Goal: Information Seeking & Learning: Learn about a topic

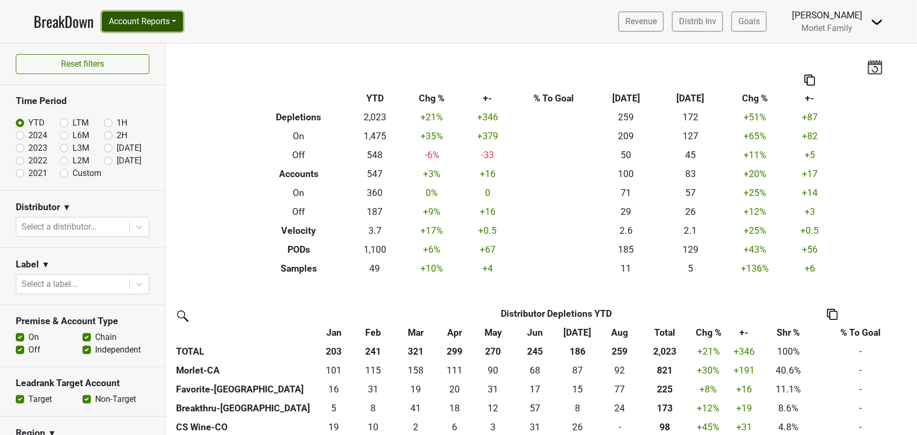
click at [168, 24] on button "Account Reports" at bounding box center [142, 22] width 81 height 20
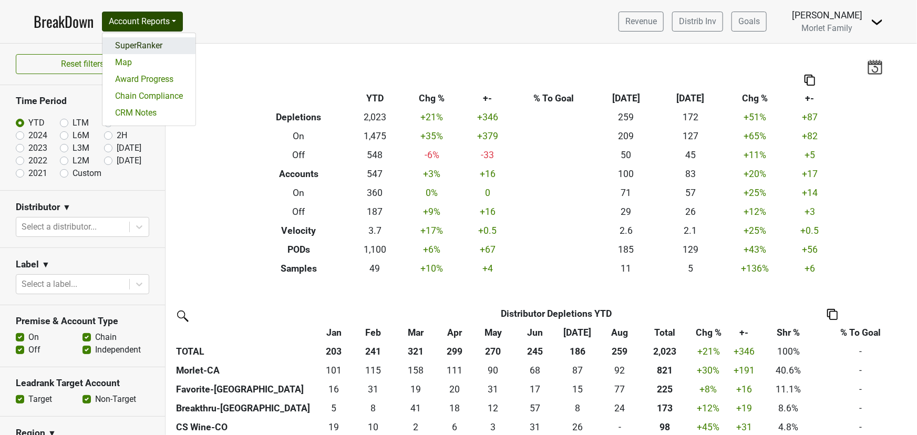
click at [155, 49] on link "SuperRanker" at bounding box center [148, 45] width 93 height 17
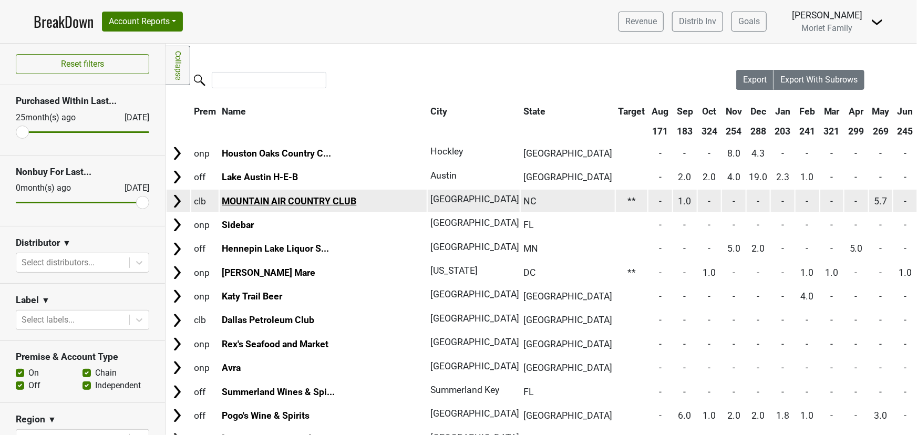
click at [261, 205] on link "MOUNTAIN AIR COUNTRY CLUB" at bounding box center [289, 201] width 135 height 11
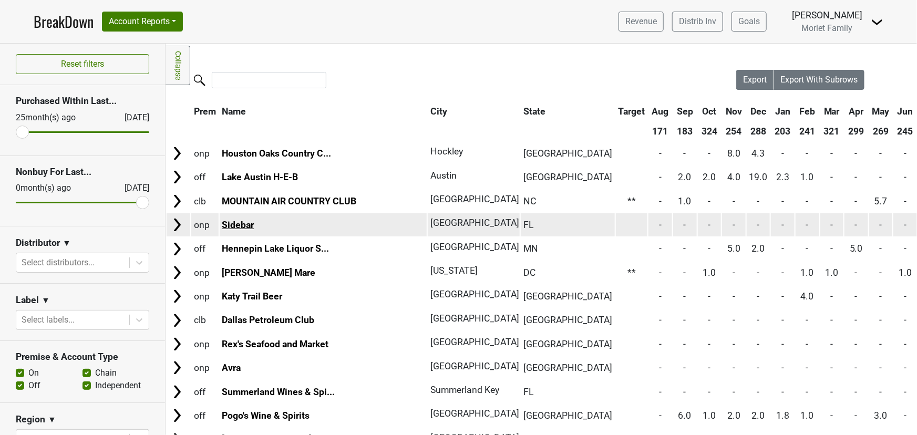
click at [233, 225] on link "Sidebar" at bounding box center [238, 225] width 32 height 11
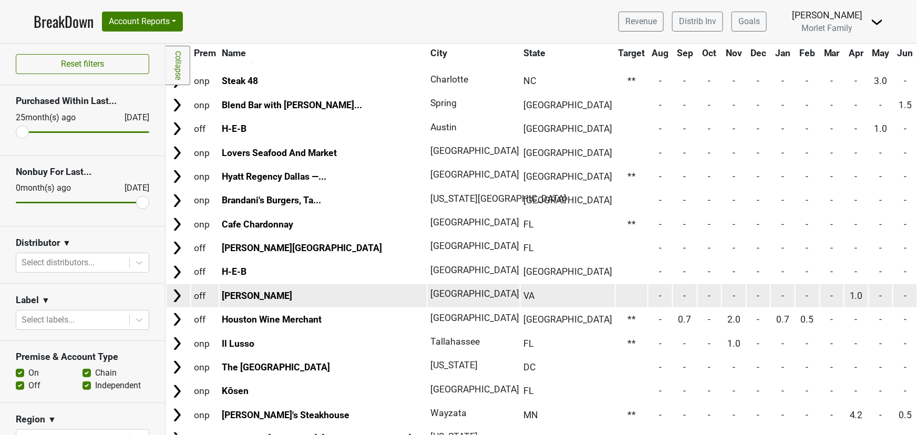
scroll to position [478, 0]
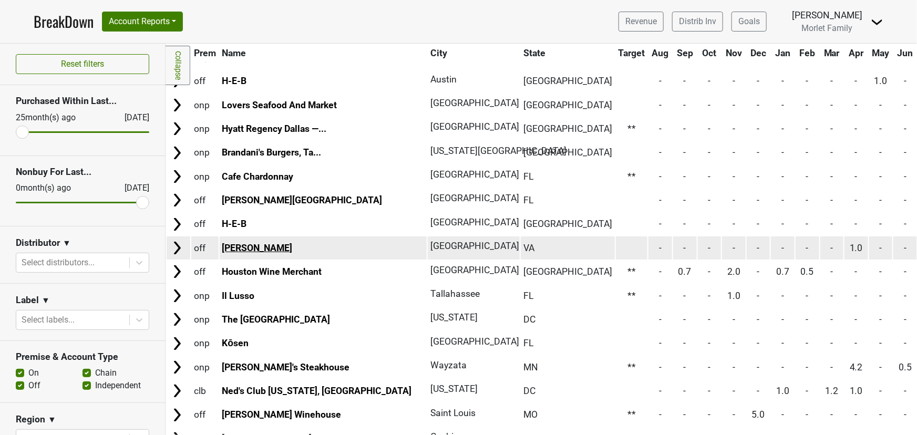
click at [236, 243] on link "Gvino Enoteca" at bounding box center [257, 248] width 70 height 11
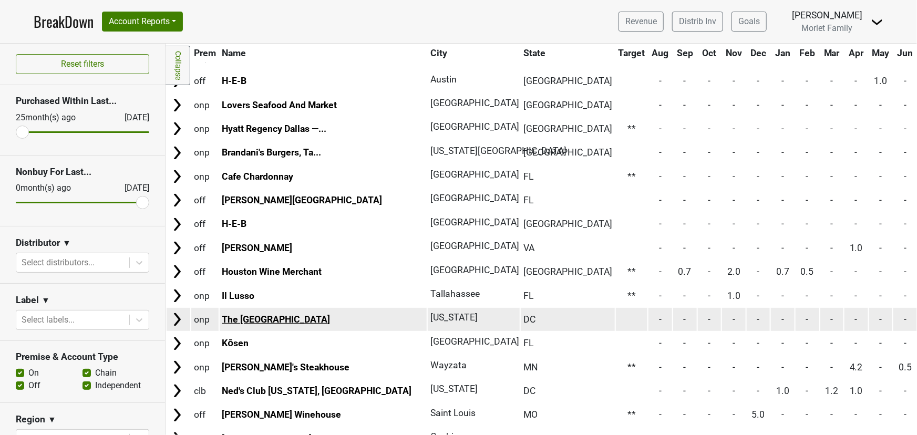
click at [298, 315] on link "The Dupont Circle Hotel" at bounding box center [276, 319] width 108 height 11
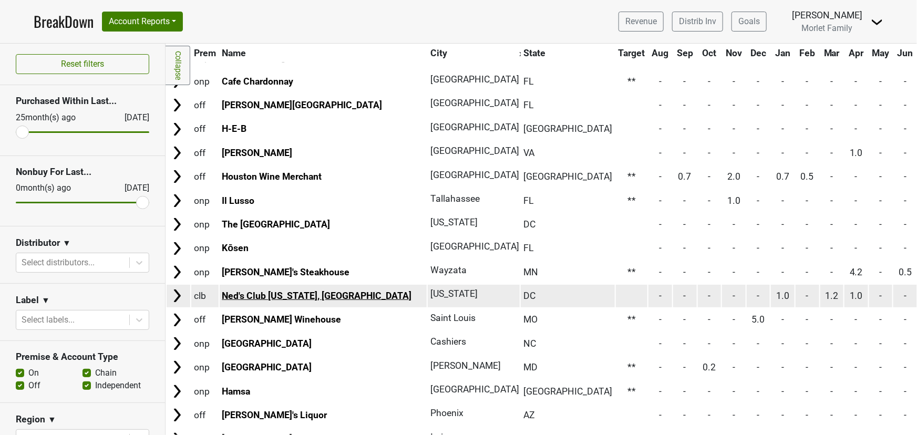
scroll to position [573, 0]
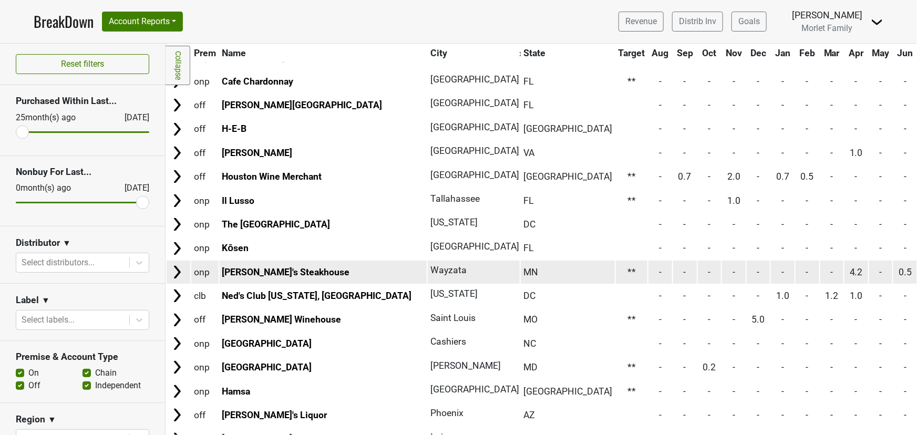
click at [285, 261] on td "[PERSON_NAME]'s Steakhouse" at bounding box center [324, 272] width 208 height 23
click at [284, 267] on link "[PERSON_NAME]'s Steakhouse" at bounding box center [286, 272] width 128 height 11
click at [262, 267] on link "[PERSON_NAME]'s Steakhouse" at bounding box center [286, 272] width 128 height 11
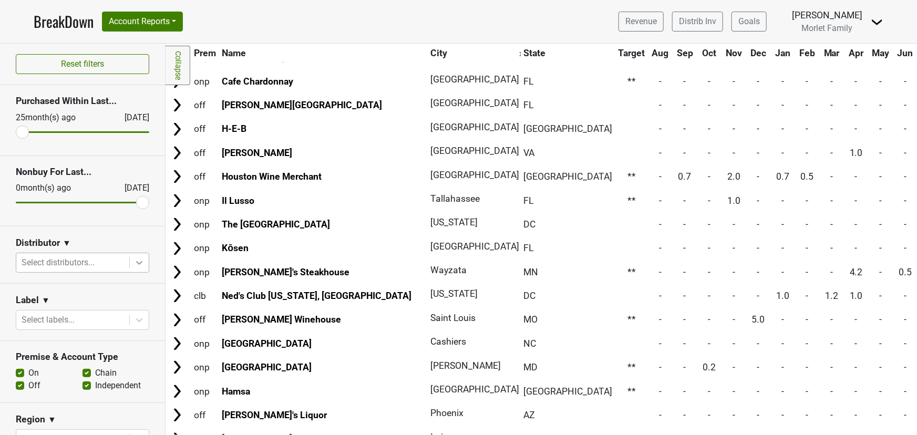
click at [137, 259] on icon at bounding box center [139, 263] width 11 height 11
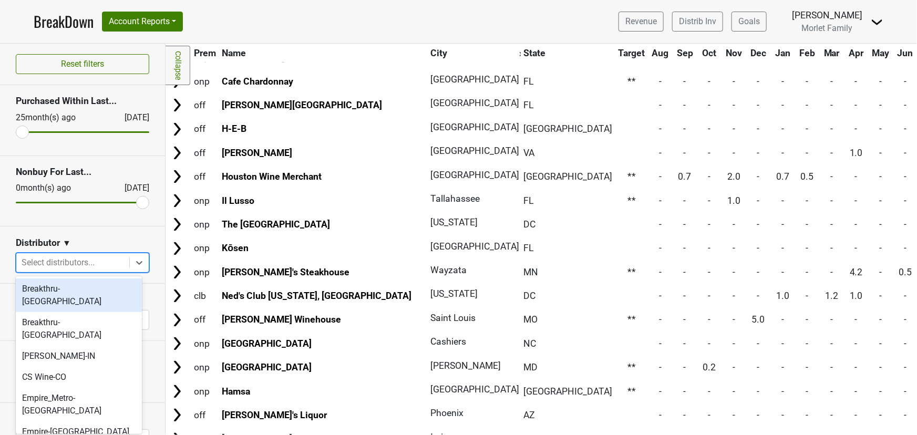
click at [90, 289] on div "Breakthru-FL" at bounding box center [79, 296] width 126 height 34
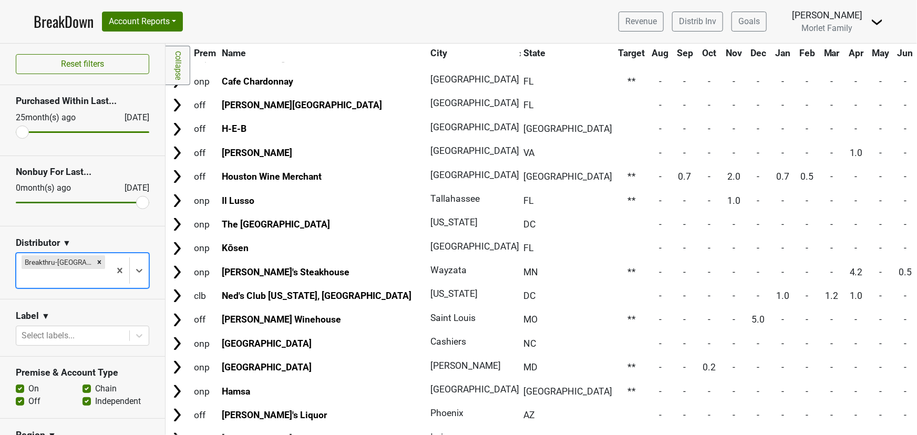
scroll to position [0, 0]
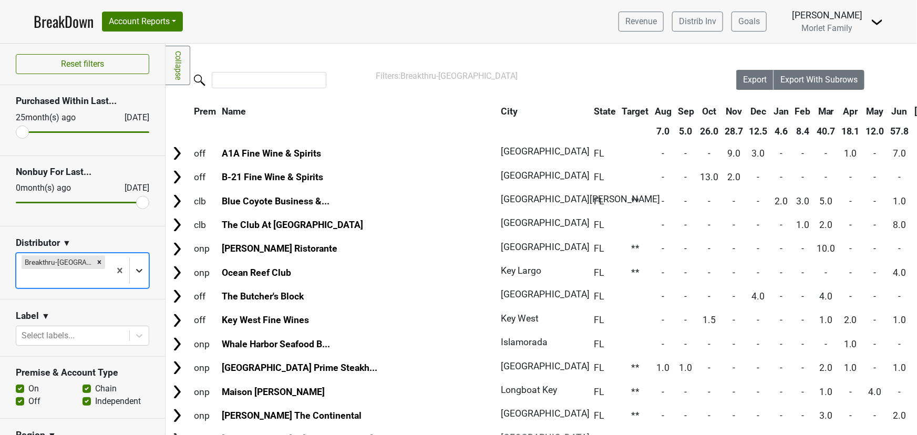
click at [134, 265] on icon at bounding box center [139, 270] width 11 height 11
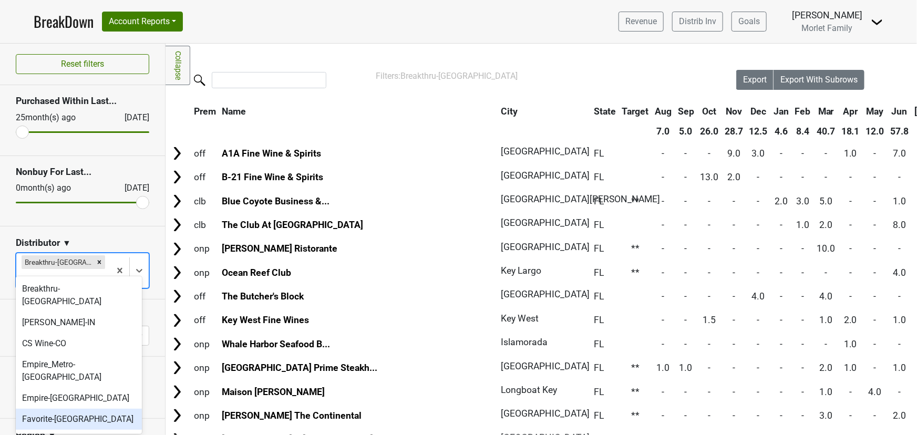
click at [90, 409] on div "Favorite-TX" at bounding box center [79, 419] width 126 height 21
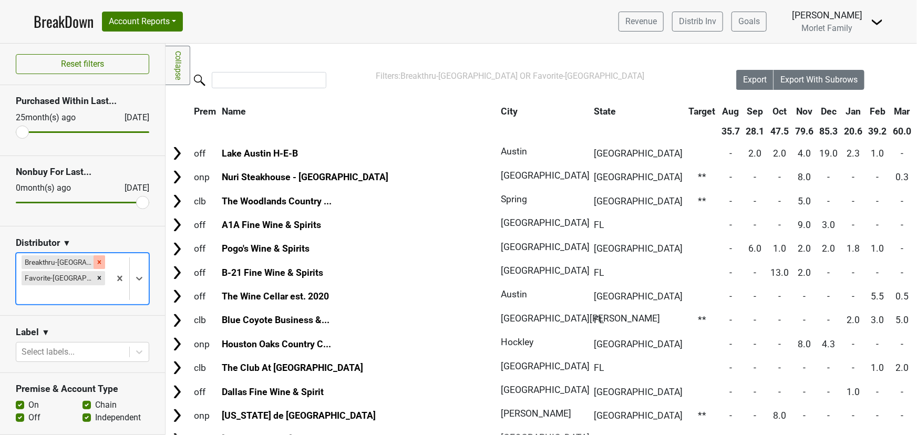
click at [96, 261] on icon "Remove Breakthru-FL" at bounding box center [99, 262] width 7 height 7
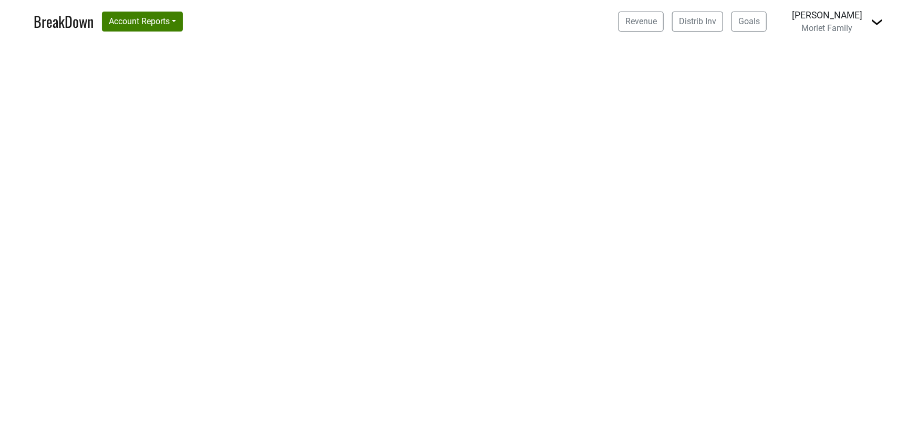
select select "CA"
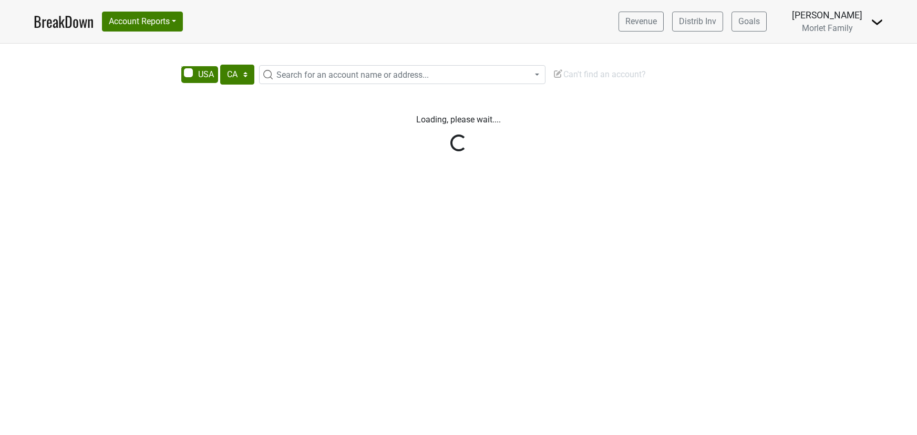
select select "CA"
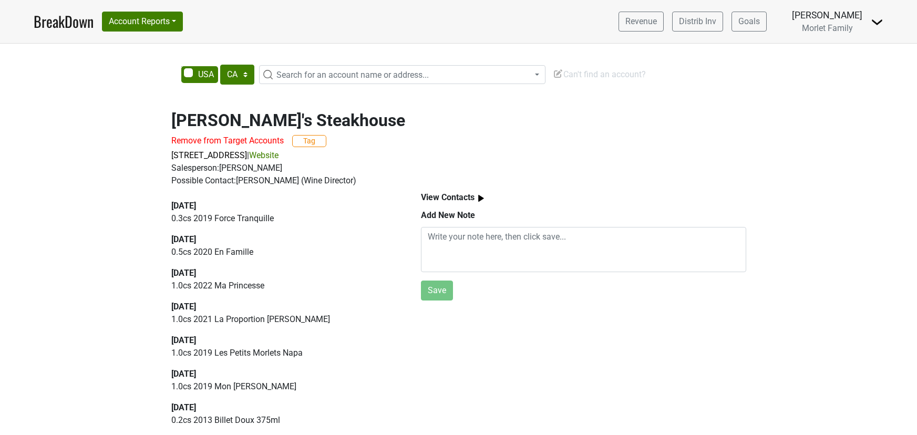
select select "CA"
